Goal: Transaction & Acquisition: Purchase product/service

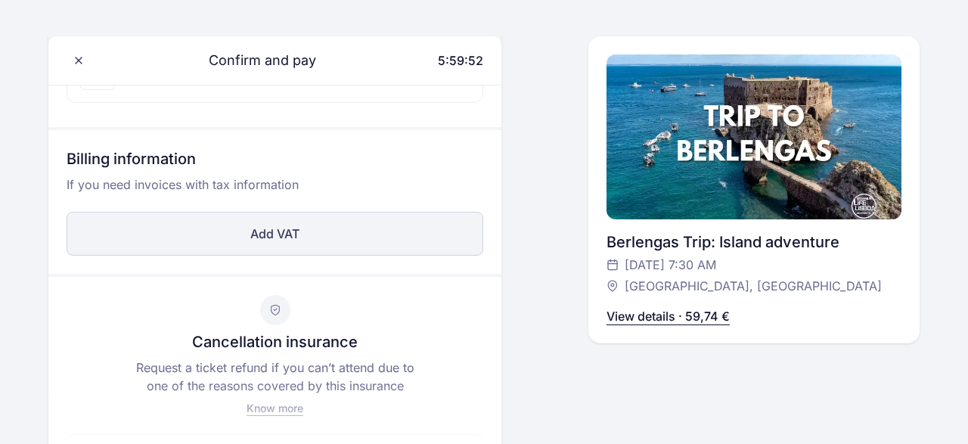
scroll to position [79, 0]
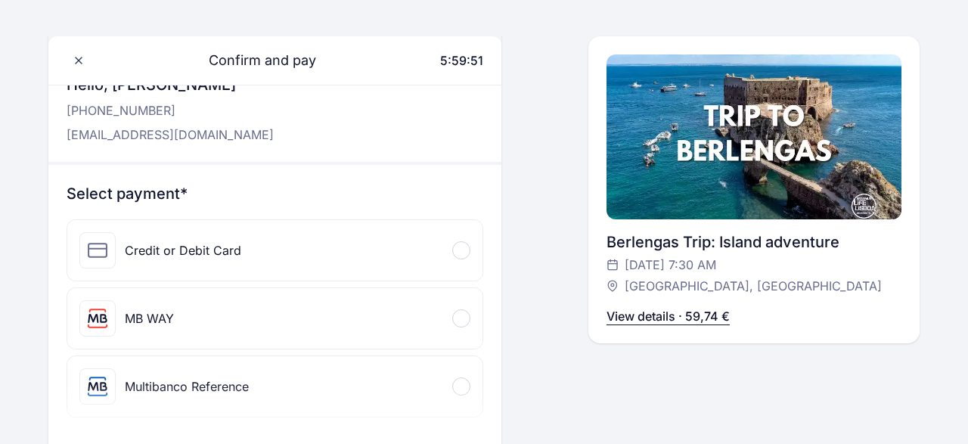
click at [314, 246] on div "Credit or Debit Card" at bounding box center [274, 250] width 415 height 60
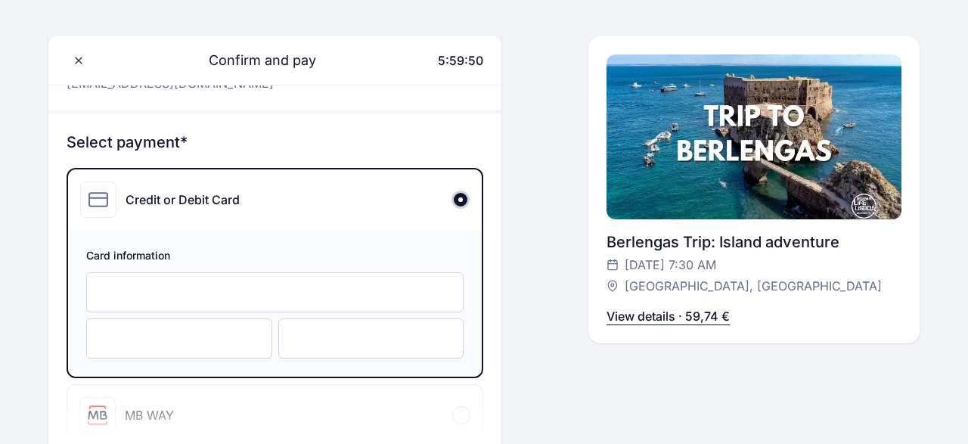
scroll to position [157, 0]
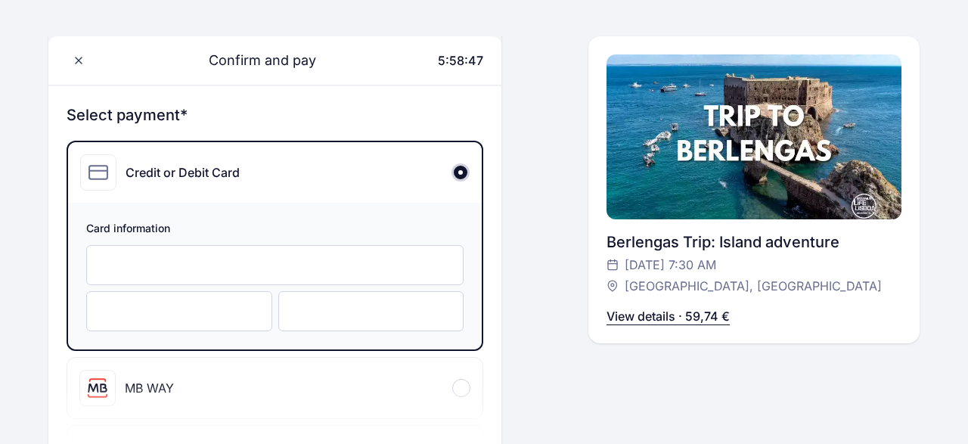
click at [320, 318] on div at bounding box center [371, 311] width 186 height 40
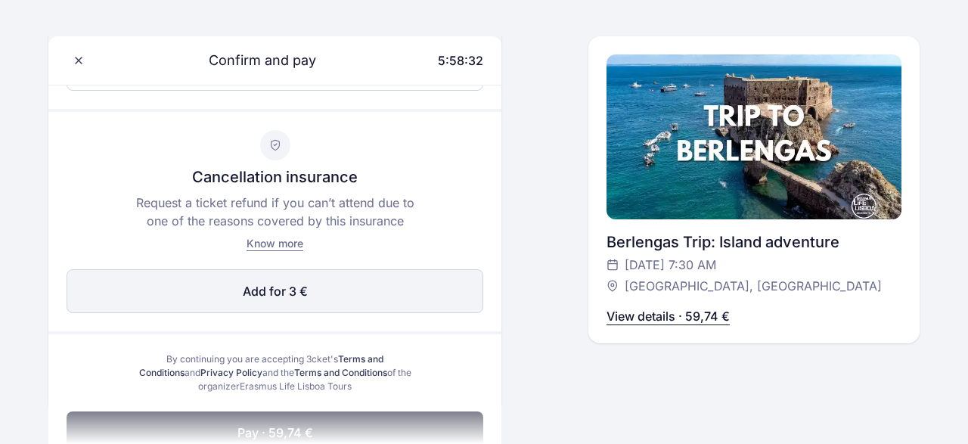
scroll to position [708, 0]
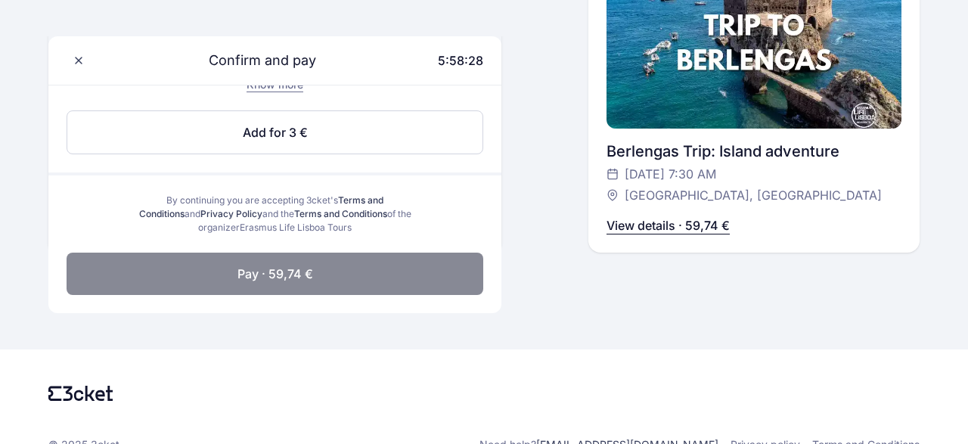
click at [236, 265] on button "Pay · 59,74 €" at bounding box center [275, 273] width 417 height 42
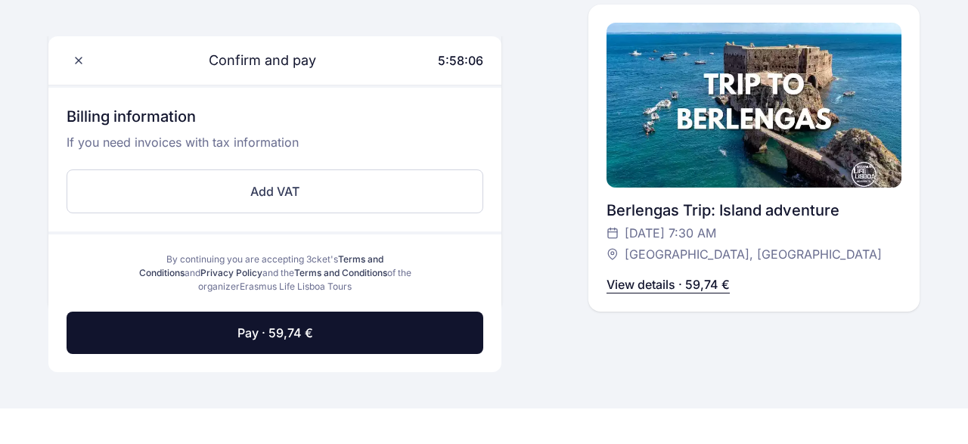
scroll to position [564, 0]
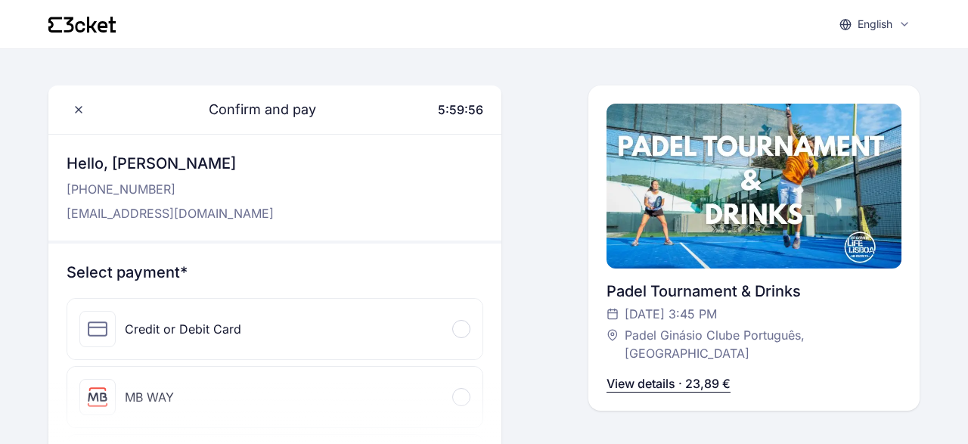
scroll to position [79, 0]
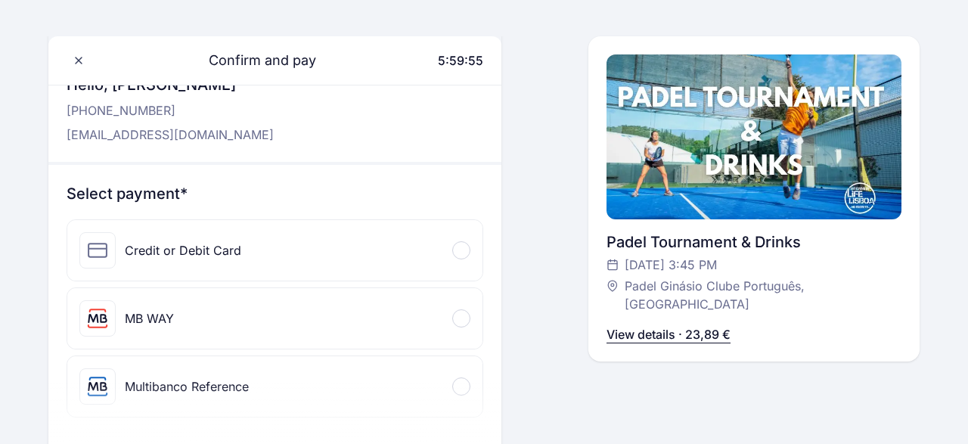
click at [380, 246] on div "Credit or Debit Card" at bounding box center [274, 250] width 415 height 60
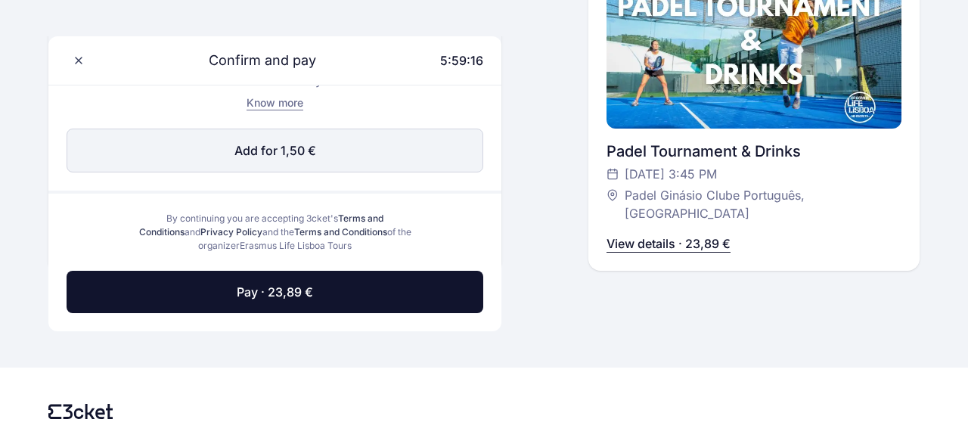
scroll to position [865, 0]
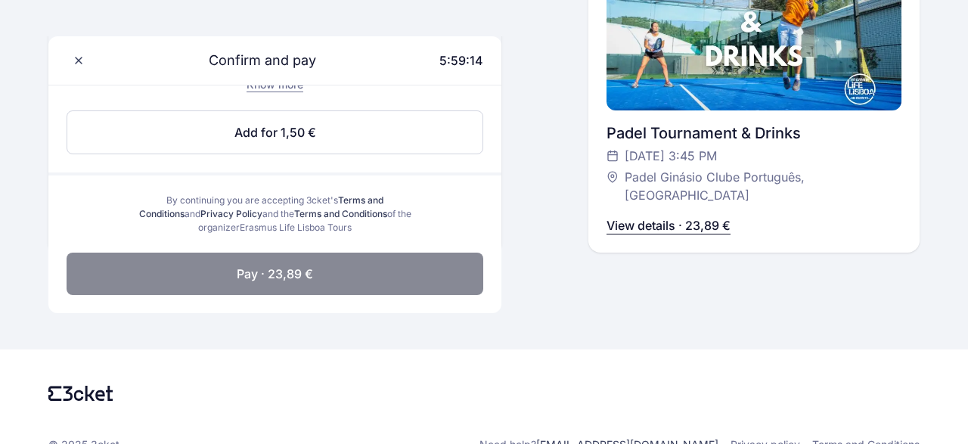
click at [321, 277] on button "Pay · 23,89 €" at bounding box center [275, 273] width 417 height 42
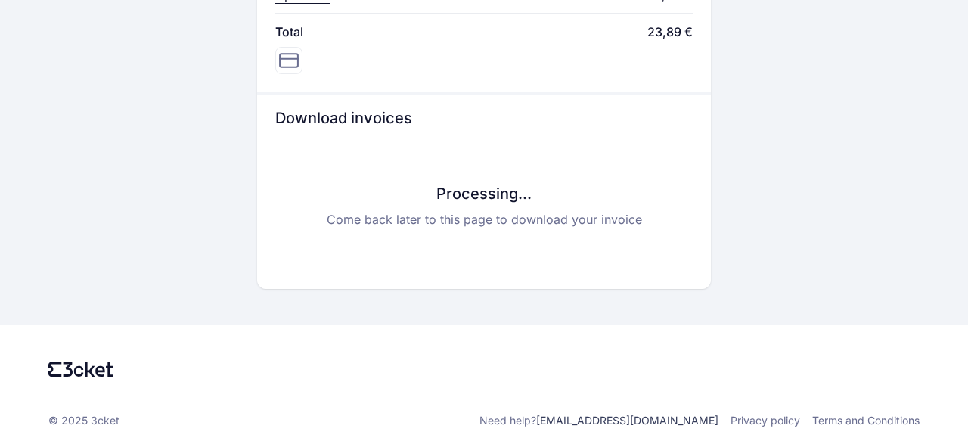
scroll to position [433, 0]
